Goal: Task Accomplishment & Management: Use online tool/utility

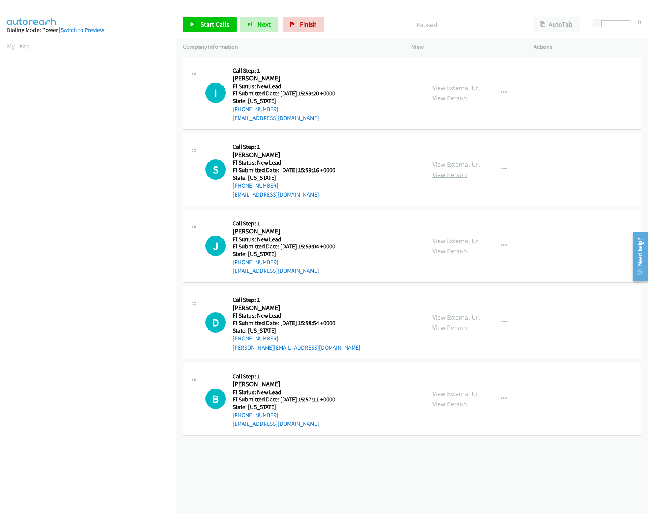
click at [456, 170] on link "View Person" at bounding box center [449, 174] width 35 height 9
click at [455, 163] on link "View External Url" at bounding box center [456, 164] width 48 height 9
click at [462, 85] on link "View External Url" at bounding box center [456, 88] width 48 height 9
click at [217, 17] on link "Start Calls" at bounding box center [210, 24] width 54 height 15
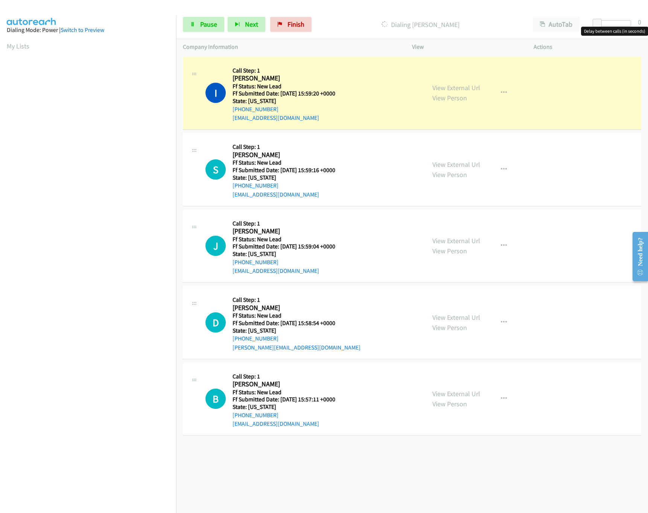
drag, startPoint x: 614, startPoint y: 24, endPoint x: 603, endPoint y: 30, distance: 12.6
click at [614, 25] on div at bounding box center [613, 23] width 35 height 6
click at [468, 243] on link "View External Url" at bounding box center [456, 241] width 48 height 9
click at [203, 28] on span "Pause" at bounding box center [208, 24] width 17 height 9
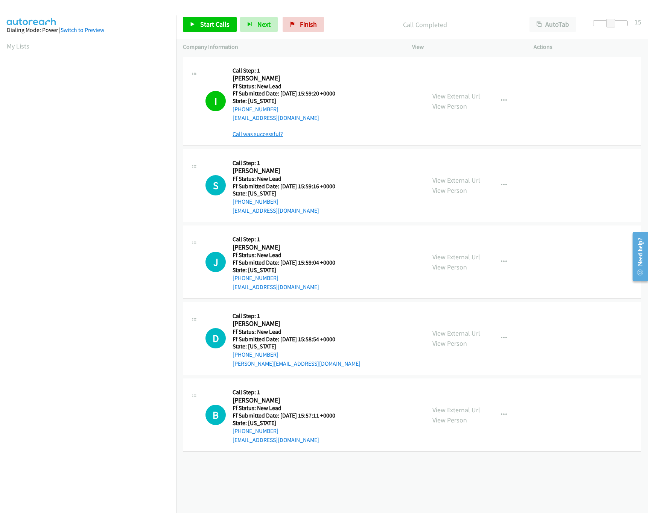
click at [261, 133] on link "Call was successful?" at bounding box center [257, 134] width 50 height 7
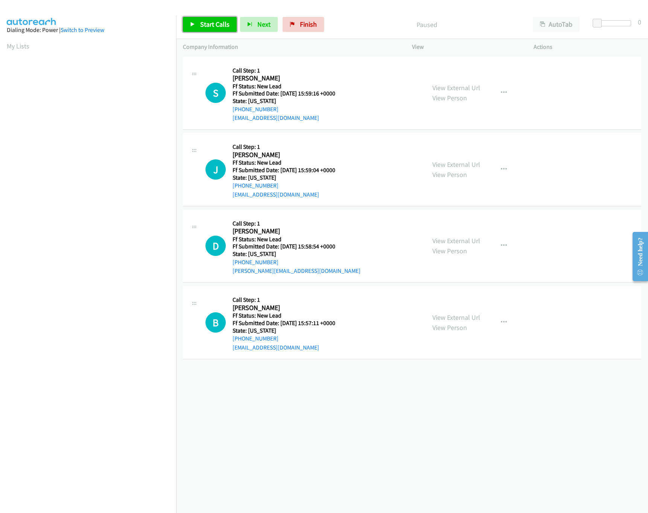
click at [207, 29] on link "Start Calls" at bounding box center [210, 24] width 54 height 15
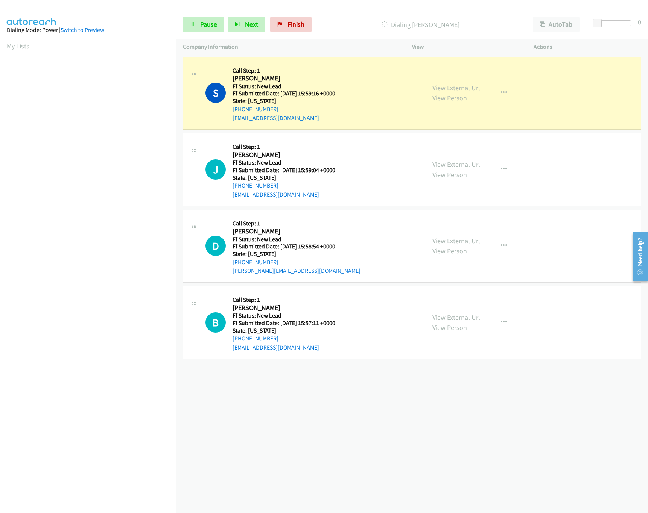
click at [465, 243] on link "View External Url" at bounding box center [456, 241] width 48 height 9
click at [604, 22] on div at bounding box center [613, 23] width 35 height 6
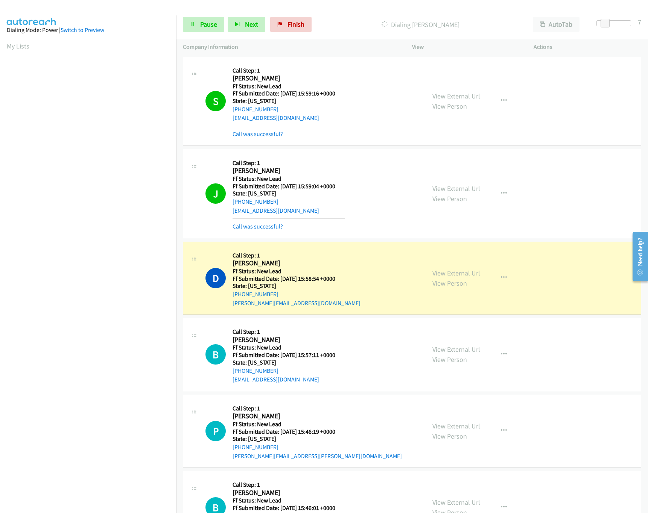
scroll to position [123, 0]
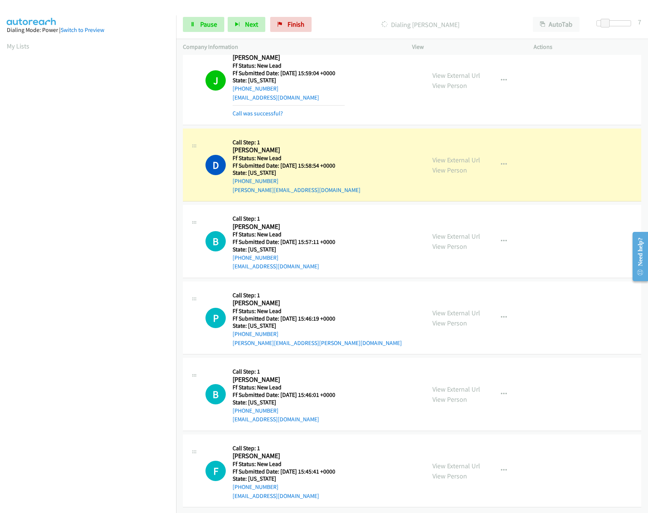
drag, startPoint x: 440, startPoint y: 379, endPoint x: 440, endPoint y: 366, distance: 13.5
click at [440, 385] on link "View External Url" at bounding box center [456, 389] width 48 height 9
click at [454, 309] on link "View External Url" at bounding box center [456, 313] width 48 height 9
click at [463, 233] on div "View External Url View Person" at bounding box center [456, 241] width 48 height 20
click at [463, 232] on link "View External Url" at bounding box center [456, 236] width 48 height 9
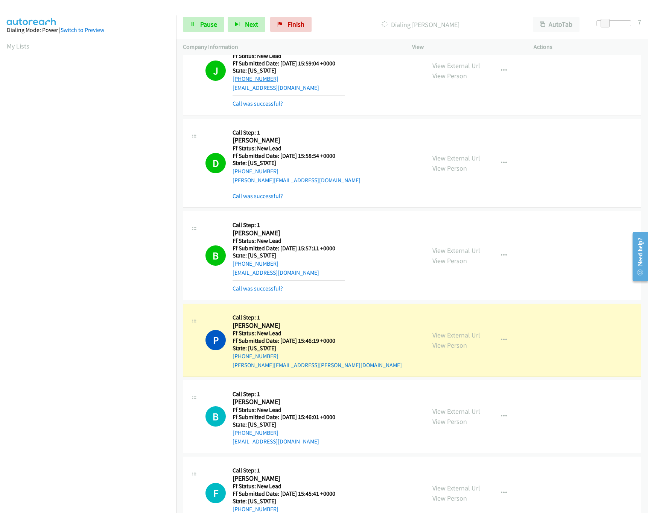
scroll to position [156, 0]
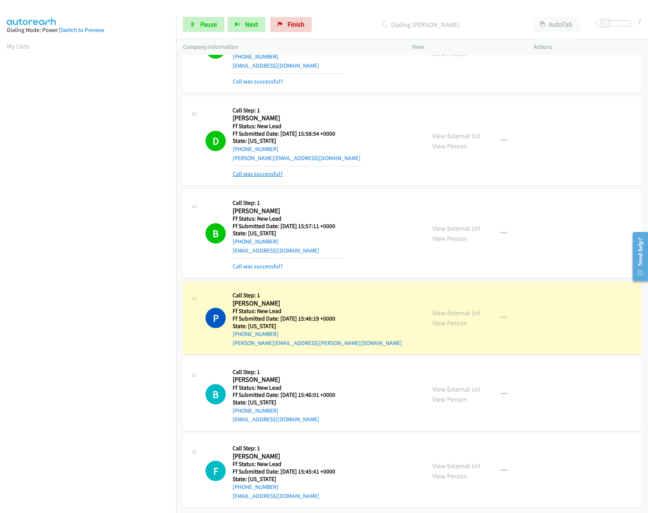
click at [273, 170] on link "Call was successful?" at bounding box center [257, 173] width 50 height 7
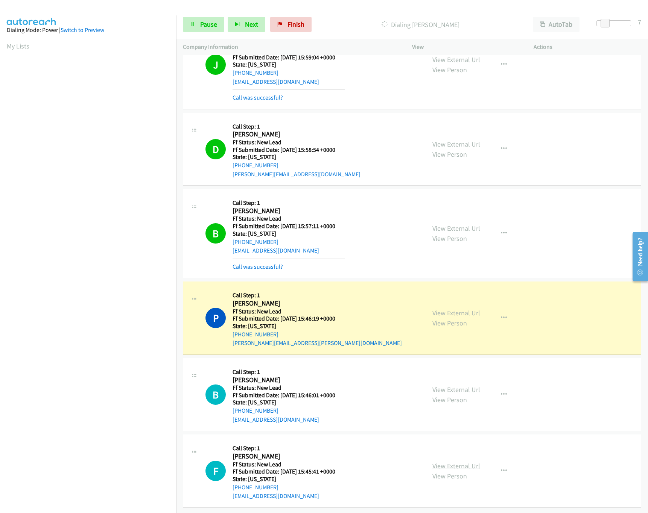
click at [469, 462] on link "View External Url" at bounding box center [456, 466] width 48 height 9
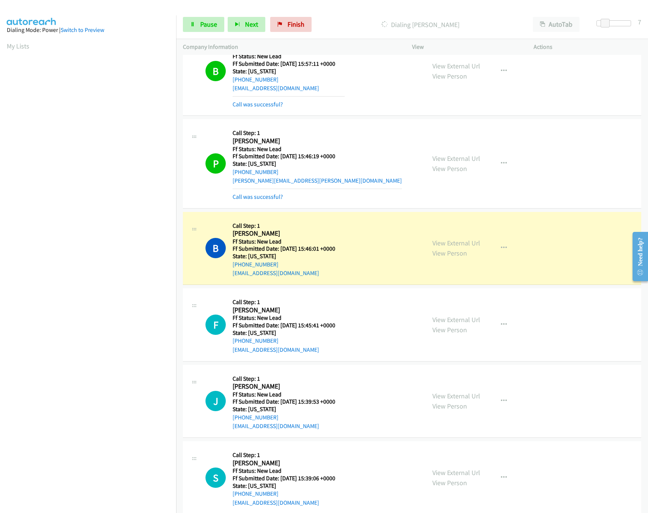
scroll to position [386, 0]
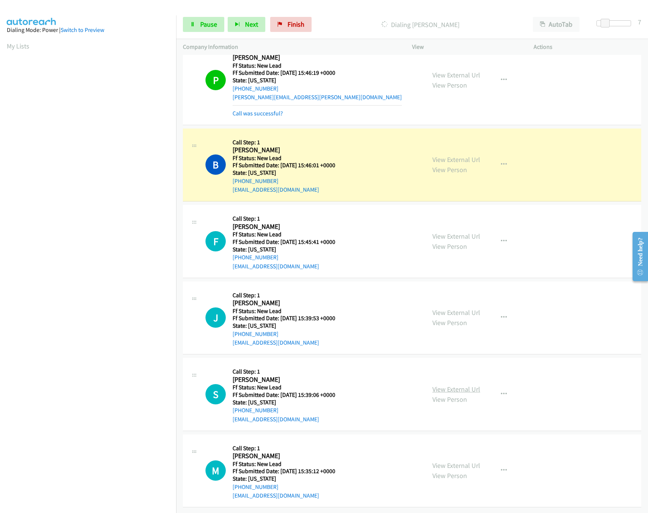
click at [452, 385] on link "View External Url" at bounding box center [456, 389] width 48 height 9
click at [453, 308] on link "View External Url" at bounding box center [456, 312] width 48 height 9
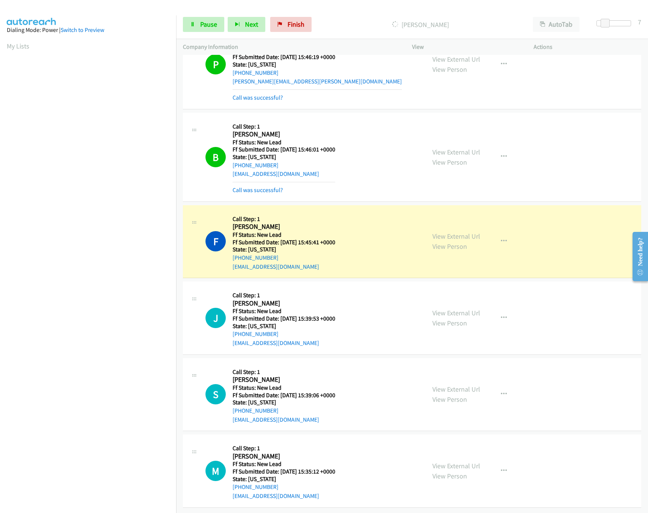
scroll to position [402, 0]
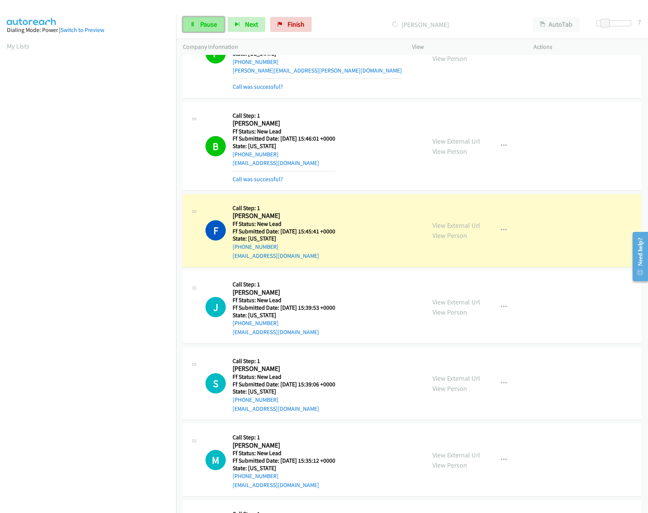
click at [210, 27] on span "Pause" at bounding box center [208, 24] width 17 height 9
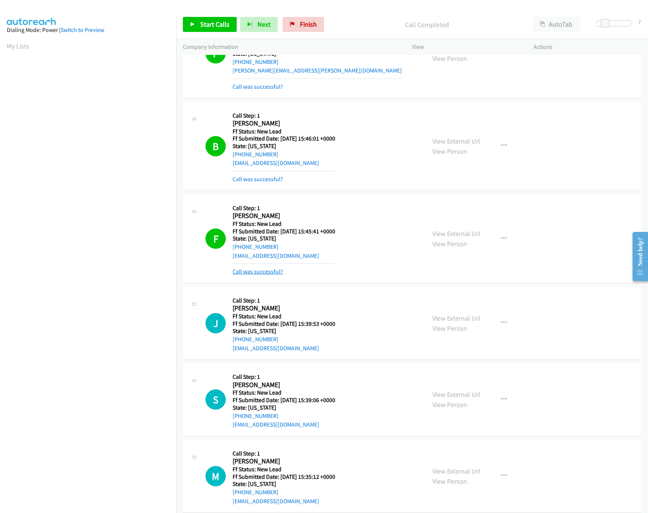
click at [260, 275] on link "Call was successful?" at bounding box center [257, 271] width 50 height 7
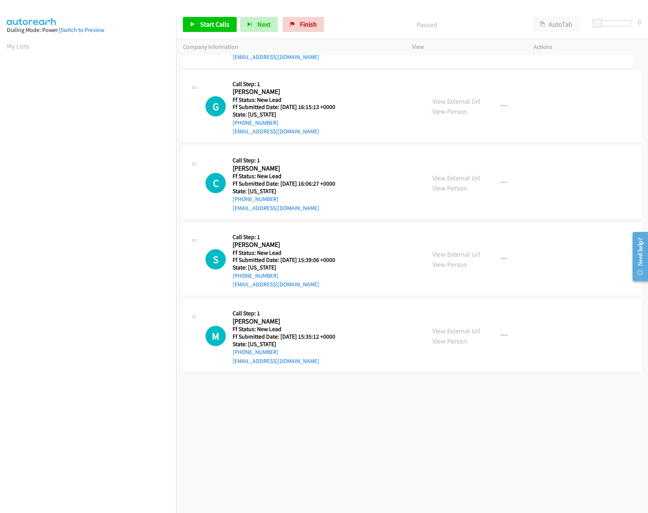
drag, startPoint x: 307, startPoint y: 252, endPoint x: 311, endPoint y: 37, distance: 214.5
drag, startPoint x: 285, startPoint y: 320, endPoint x: 290, endPoint y: 103, distance: 216.7
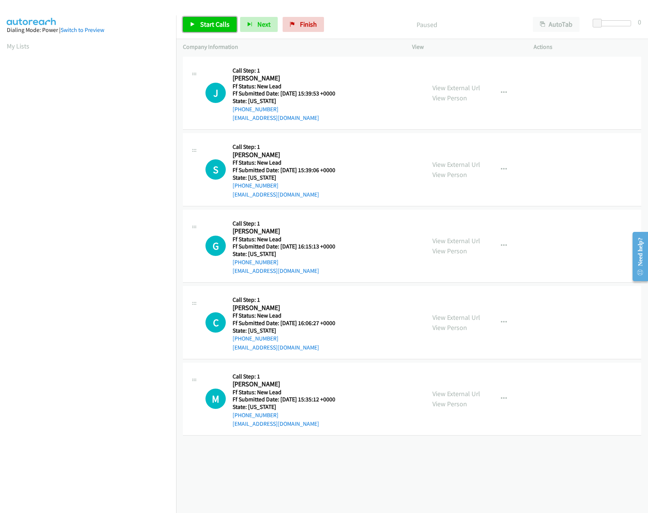
click at [196, 25] on link "Start Calls" at bounding box center [210, 24] width 54 height 15
click at [469, 239] on link "View External Url" at bounding box center [456, 241] width 48 height 9
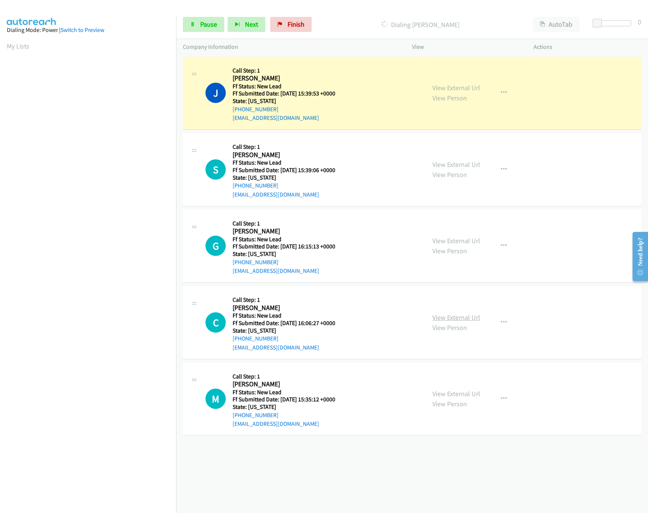
click at [443, 321] on link "View External Url" at bounding box center [456, 317] width 48 height 9
drag, startPoint x: 598, startPoint y: 21, endPoint x: 607, endPoint y: 21, distance: 8.7
click at [607, 21] on span at bounding box center [605, 23] width 9 height 9
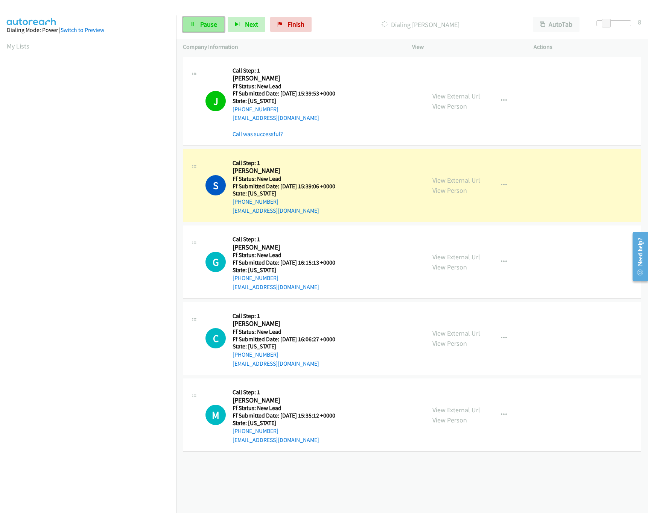
click at [199, 26] on link "Pause" at bounding box center [203, 24] width 41 height 15
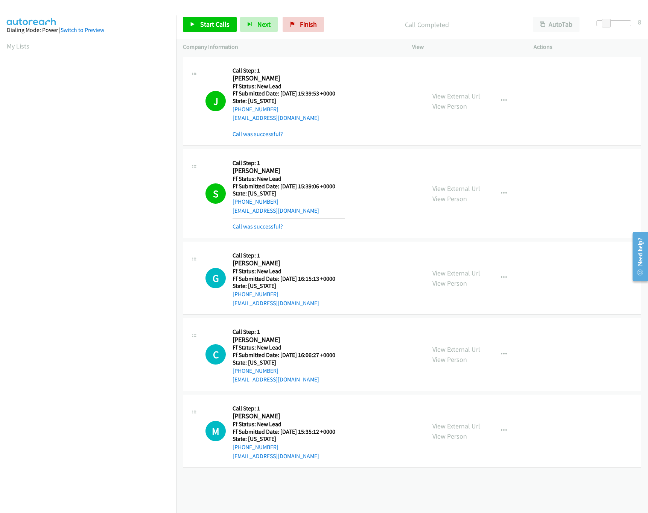
click at [244, 227] on link "Call was successful?" at bounding box center [257, 226] width 50 height 7
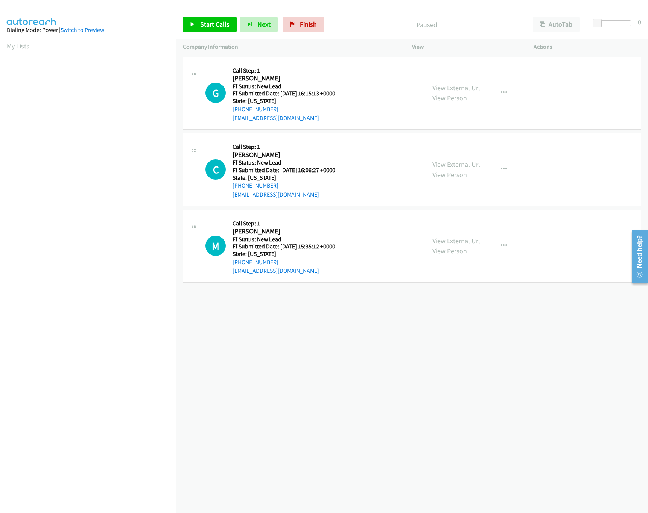
click at [311, 427] on div "[PHONE_NUMBER] Call failed - Please reload the list and try again The Callbar F…" at bounding box center [412, 284] width 472 height 459
click at [212, 16] on div "Start Calls Pause Next Finish Paused AutoTab AutoTab 0" at bounding box center [412, 24] width 472 height 29
click at [209, 19] on link "Start Calls" at bounding box center [210, 24] width 54 height 15
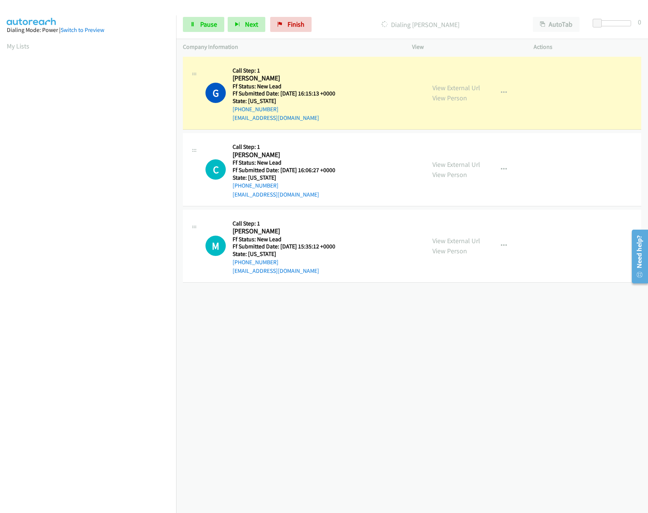
click at [355, 410] on div "[PHONE_NUMBER] Call failed - Please reload the list and try again The Callbar F…" at bounding box center [412, 284] width 472 height 459
click at [194, 24] on icon at bounding box center [192, 24] width 5 height 5
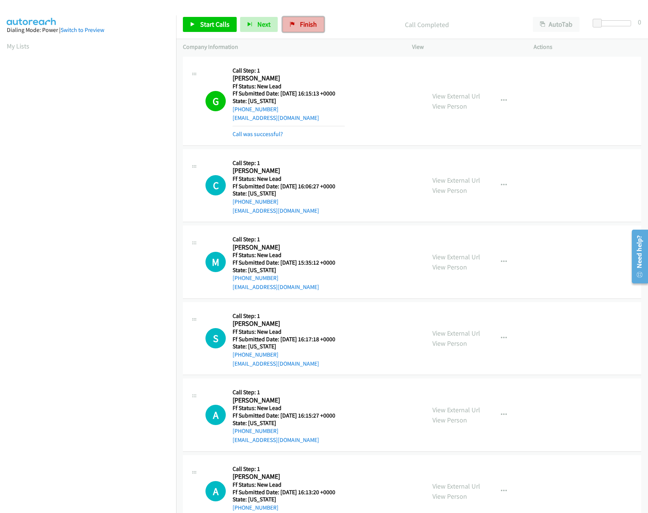
click at [318, 24] on link "Finish" at bounding box center [302, 24] width 41 height 15
